Goal: Find contact information: Find contact information

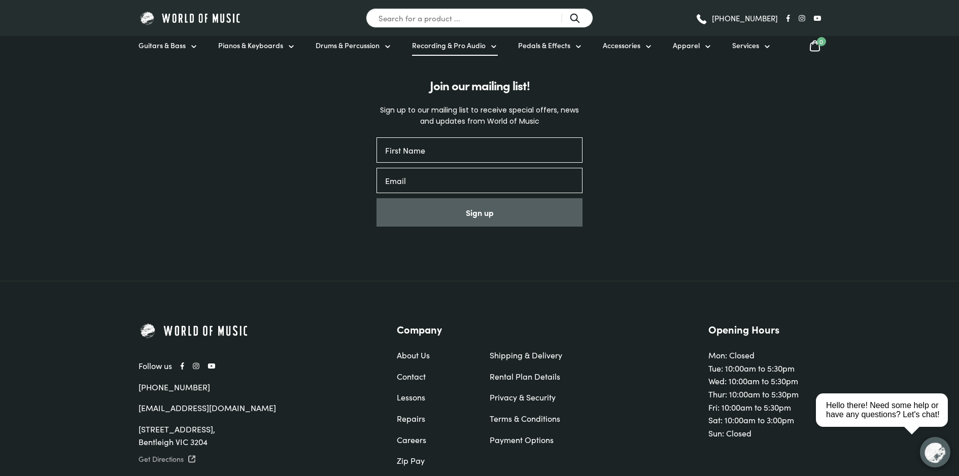
scroll to position [3321, 0]
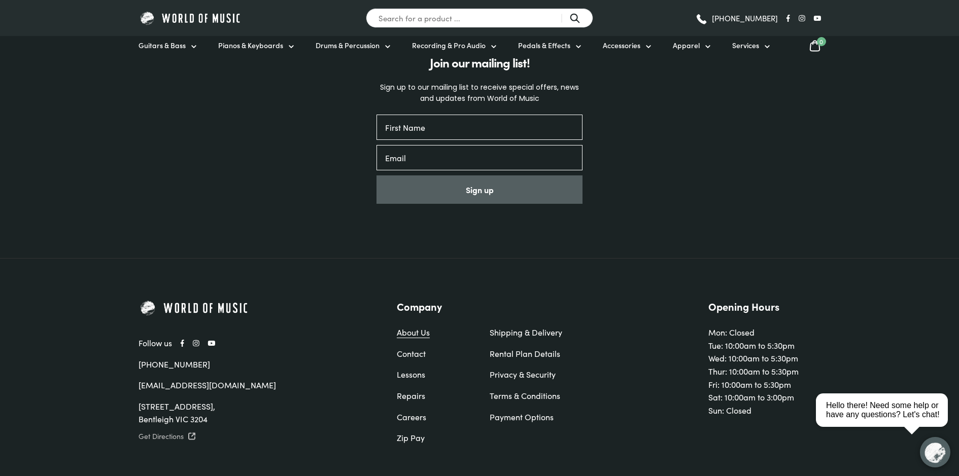
click at [411, 326] on link "About Us" at bounding box center [433, 332] width 73 height 13
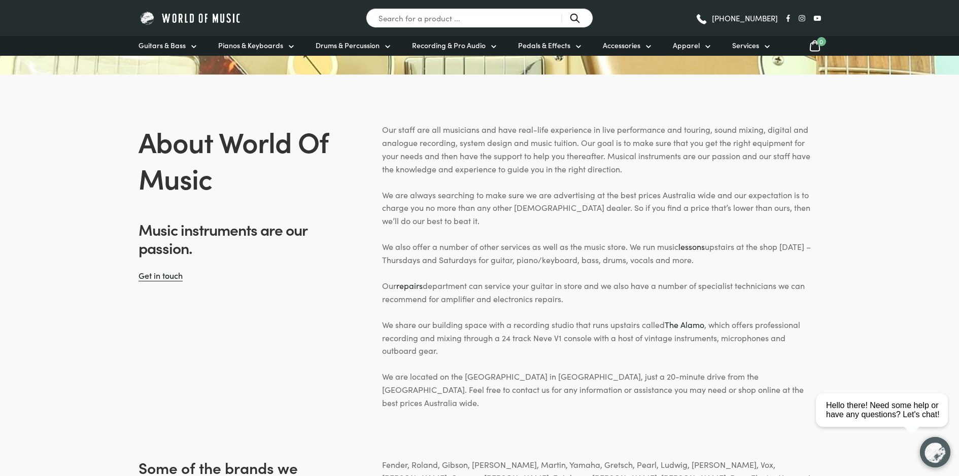
scroll to position [294, 0]
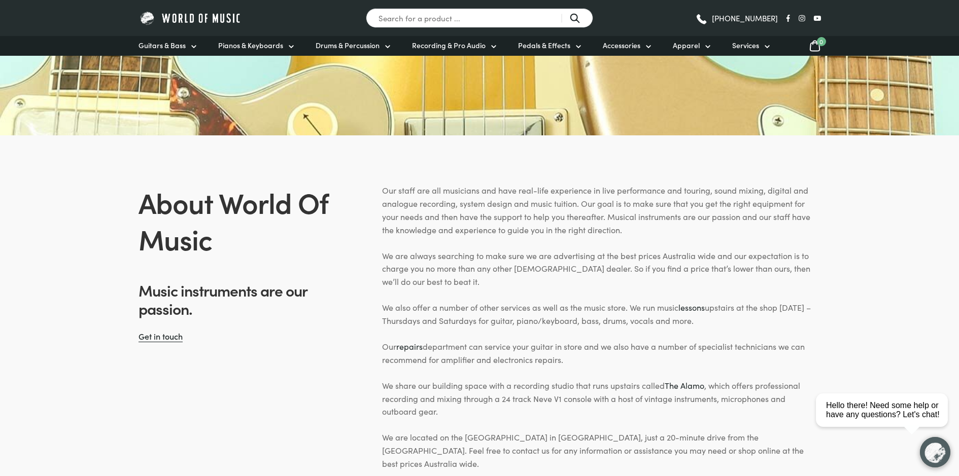
click at [818, 18] on icon at bounding box center [817, 18] width 8 height 5
click at [821, 17] on div "Search for a product ... [PHONE_NUMBER]" at bounding box center [479, 18] width 723 height 36
click at [815, 23] on div "[PHONE_NUMBER]" at bounding box center [719, 18] width 203 height 15
click at [805, 19] on icon at bounding box center [802, 18] width 7 height 6
